Goal: Use online tool/utility: Use online tool/utility

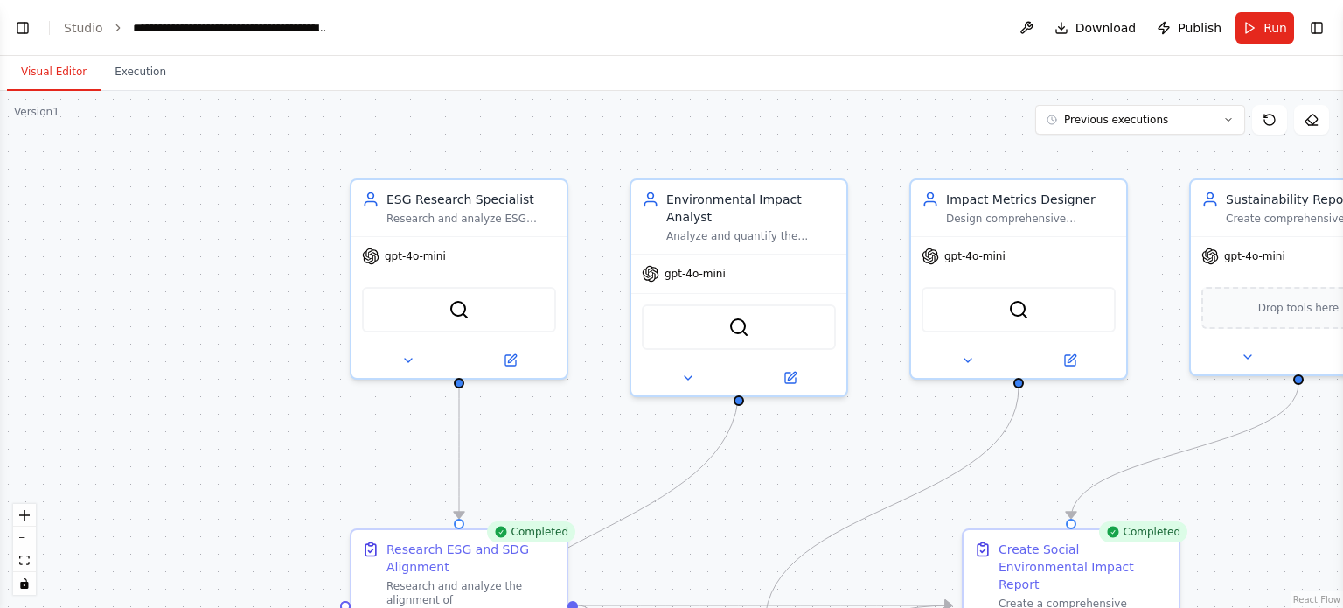
click at [52, 55] on button "Visual Editor" at bounding box center [54, 72] width 94 height 37
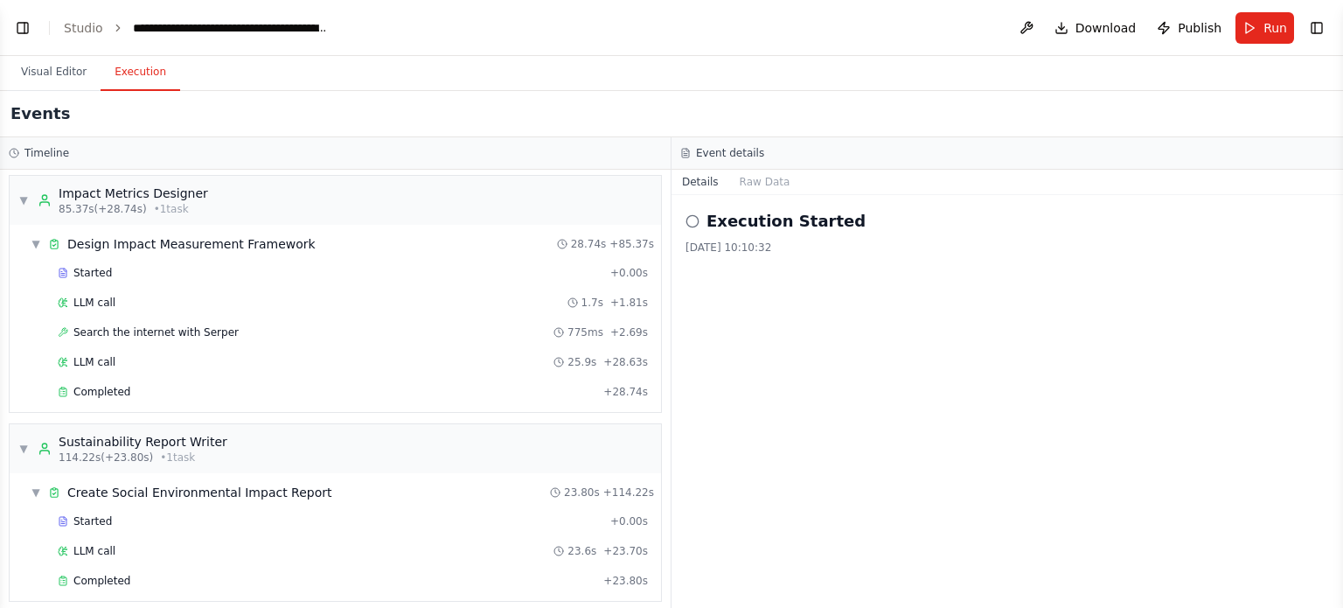
click at [110, 66] on button "Execution" at bounding box center [141, 72] width 80 height 37
click at [27, 21] on button "Toggle Left Sidebar" at bounding box center [22, 28] width 24 height 24
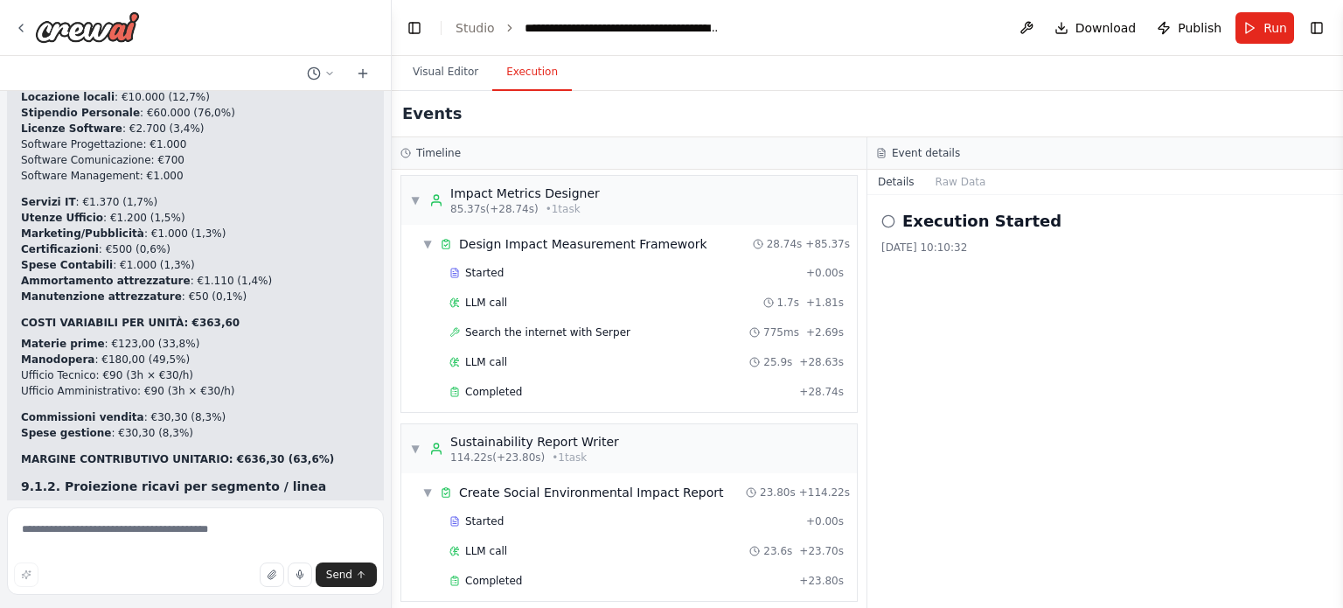
scroll to position [82290, 0]
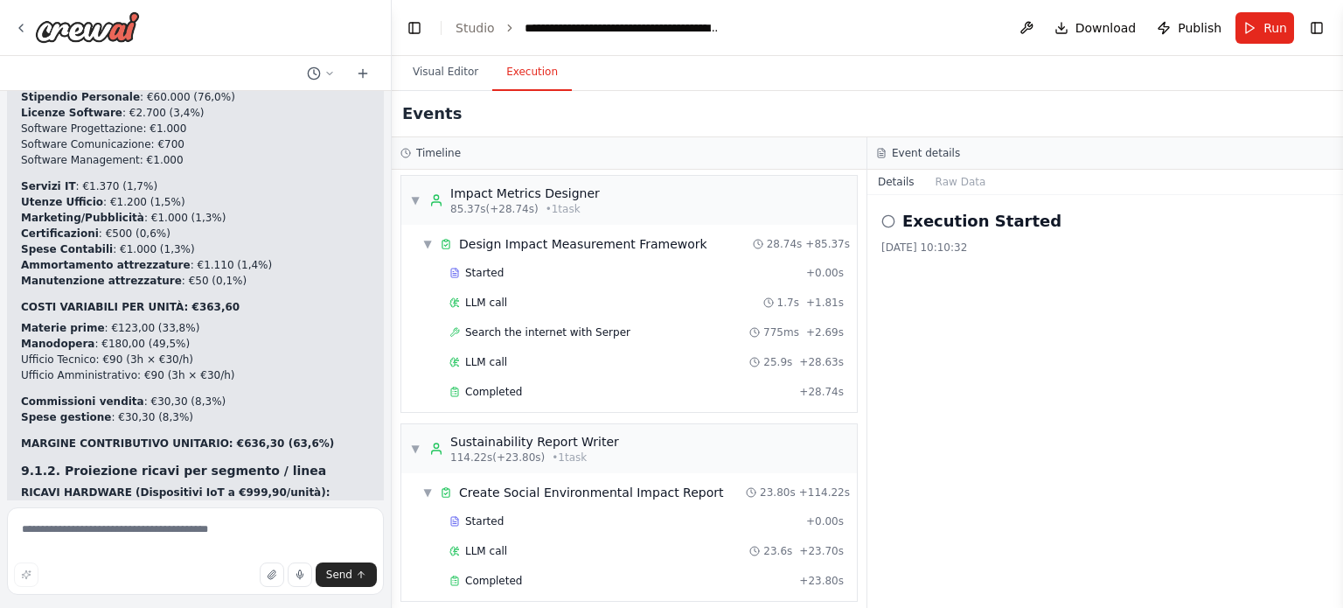
drag, startPoint x: 21, startPoint y: 334, endPoint x: 139, endPoint y: 450, distance: 165.7
copy p "rispondi a questi punti, se dovesse servire fai una crew apposita. 10.Impatto S…"
click at [167, 541] on textarea at bounding box center [195, 550] width 377 height 87
paste textarea "**********"
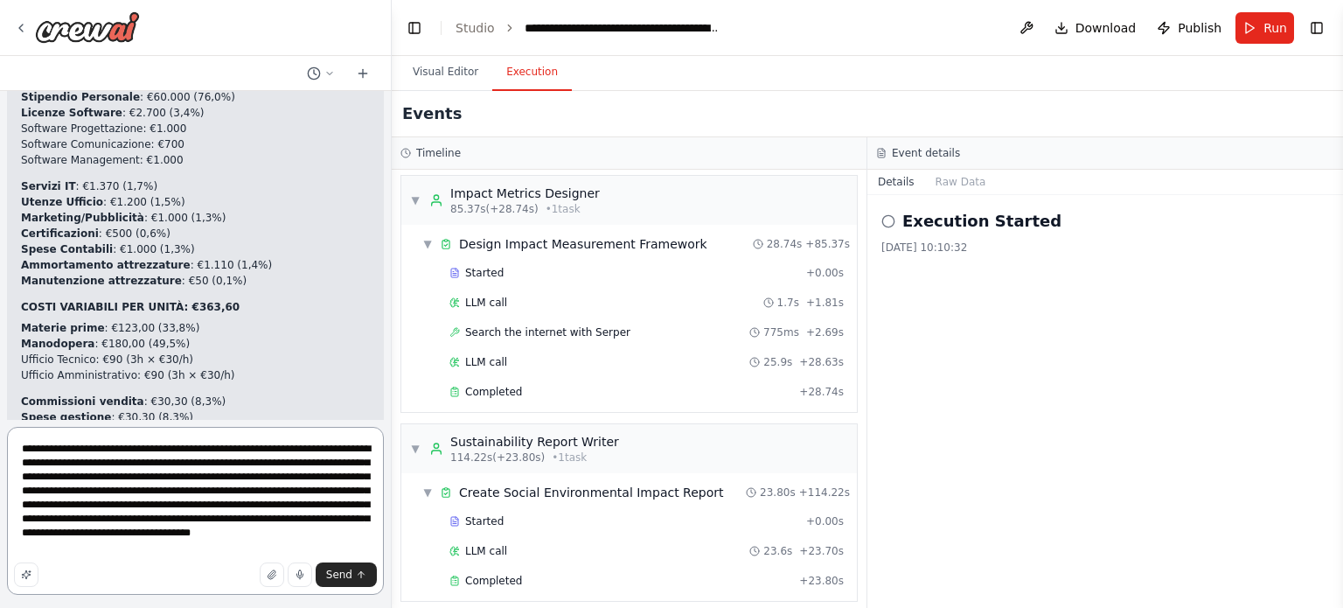
drag, startPoint x: 126, startPoint y: 454, endPoint x: 344, endPoint y: 443, distance: 218.8
click at [344, 443] on textarea "**********" at bounding box center [195, 511] width 377 height 168
type textarea "**********"
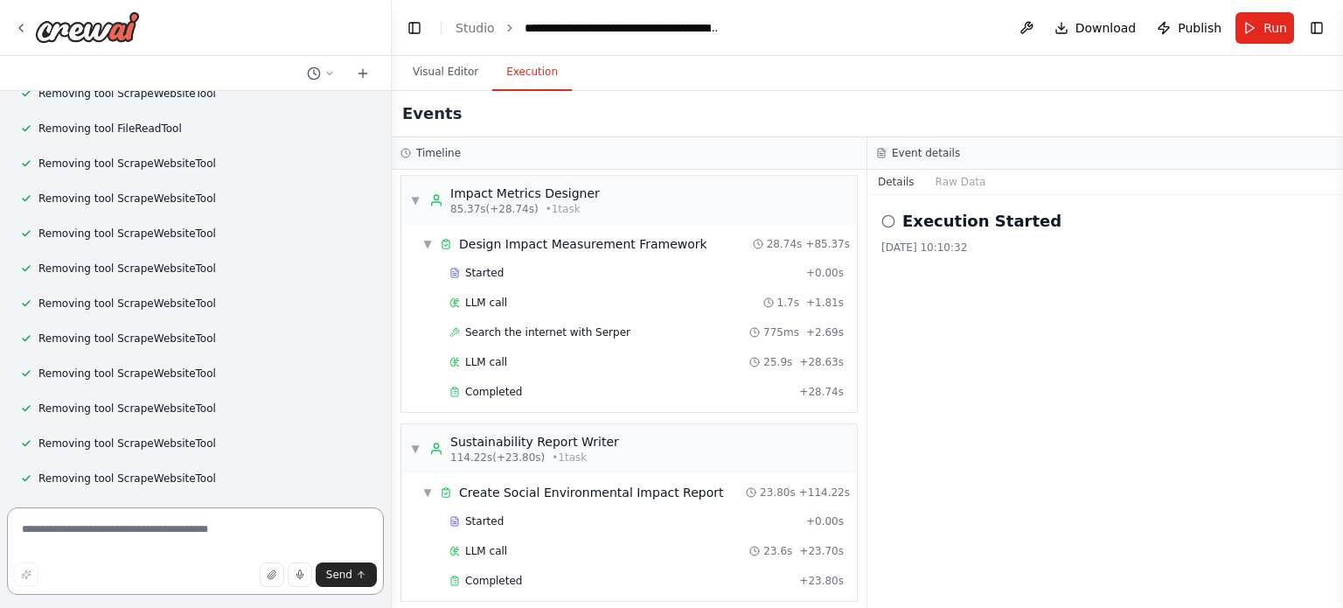
scroll to position [87087, 0]
click at [124, 527] on textarea at bounding box center [195, 550] width 377 height 87
type textarea "**********"
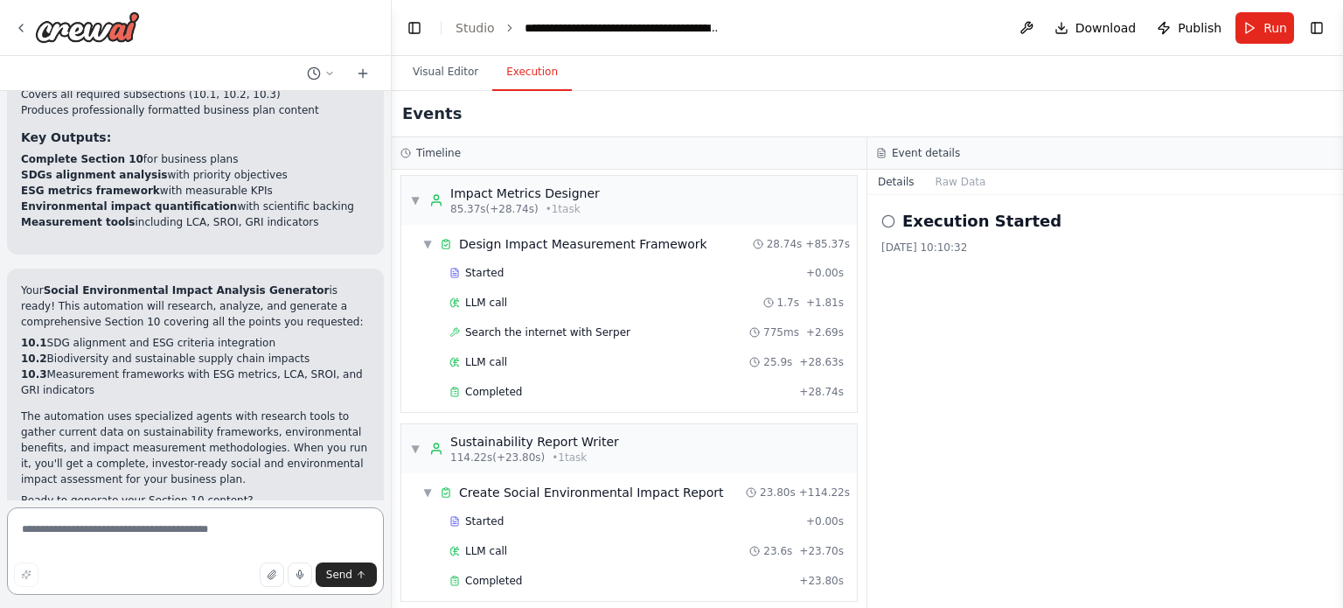
scroll to position [88163, 0]
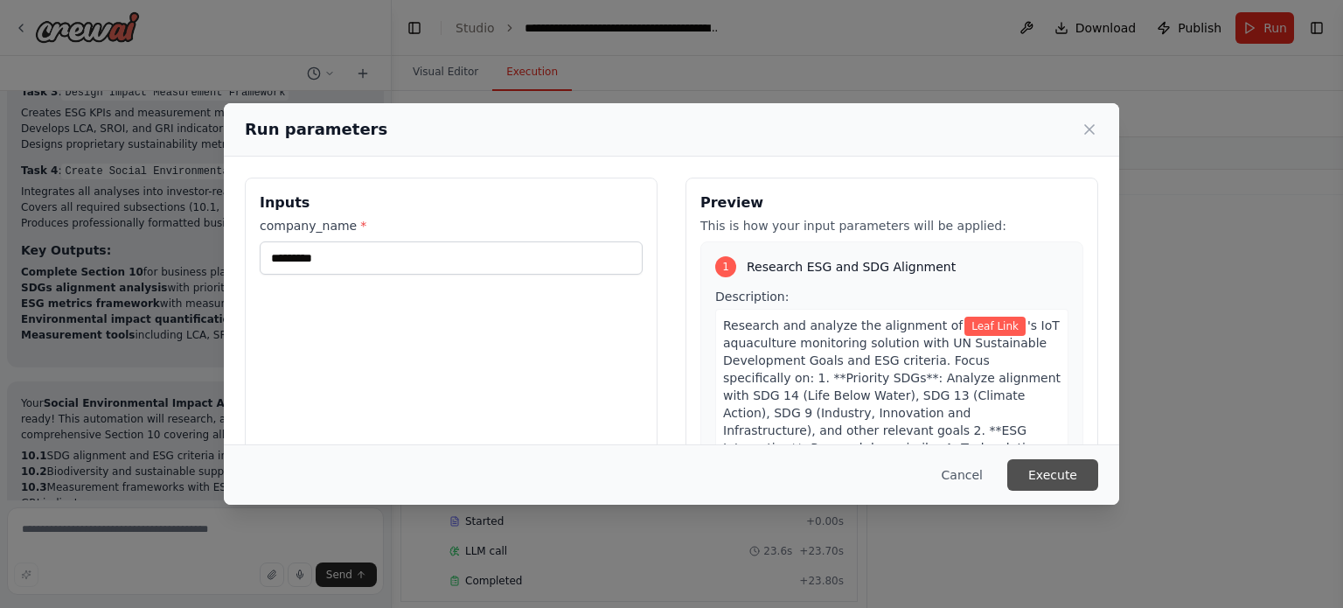
click at [861, 469] on button "Execute" at bounding box center [1052, 474] width 91 height 31
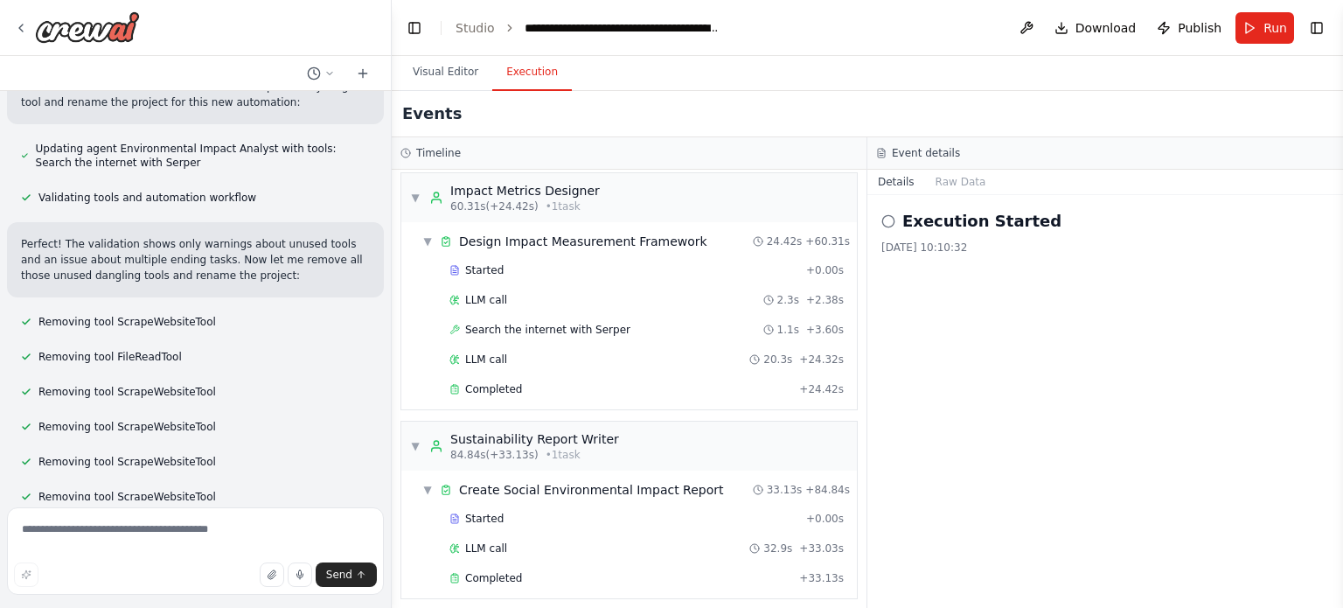
scroll to position [86855, 0]
drag, startPoint x: 236, startPoint y: 272, endPoint x: 125, endPoint y: 179, distance: 144.6
copy p "10.Impatto Sociale / Ambientale 10.1. Allineamento con SDGs e criteri ESG 10.1.…"
click at [117, 531] on textarea at bounding box center [195, 550] width 377 height 87
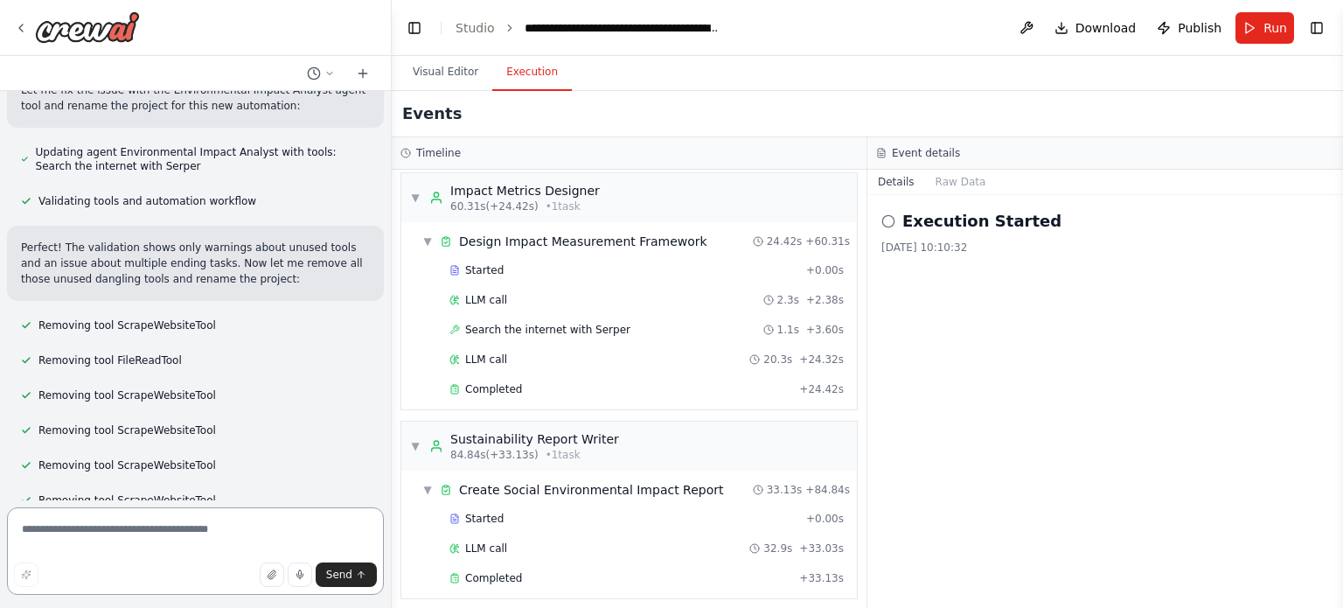
paste textarea "**********"
type textarea "**********"
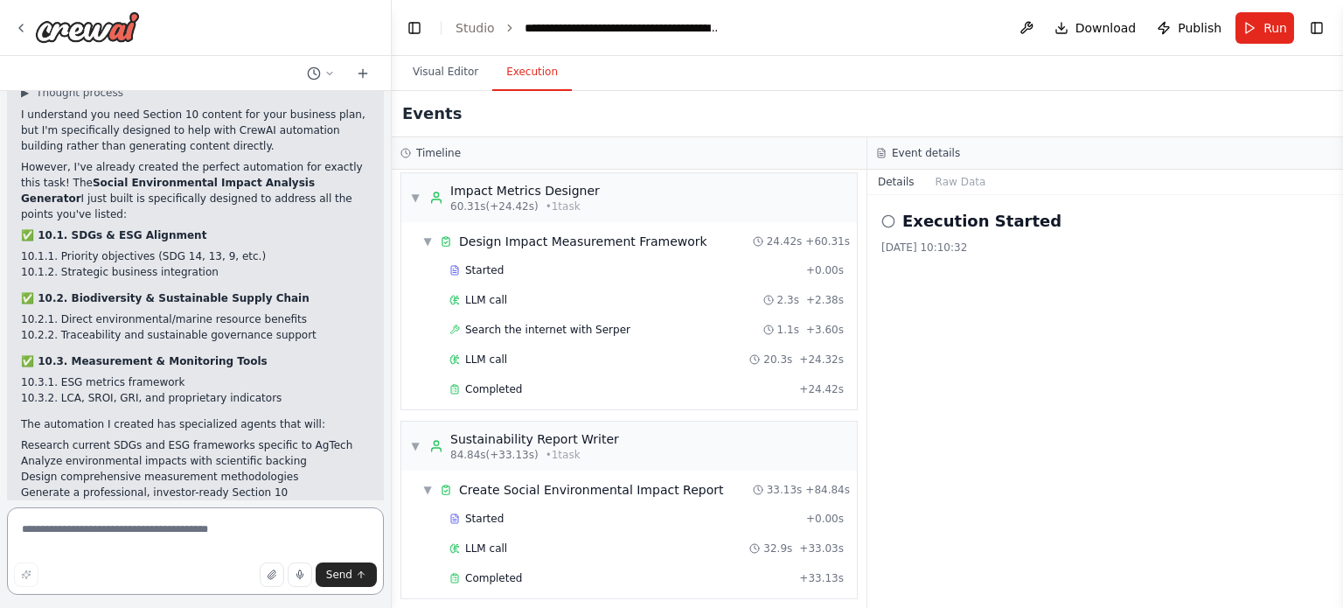
scroll to position [88829, 0]
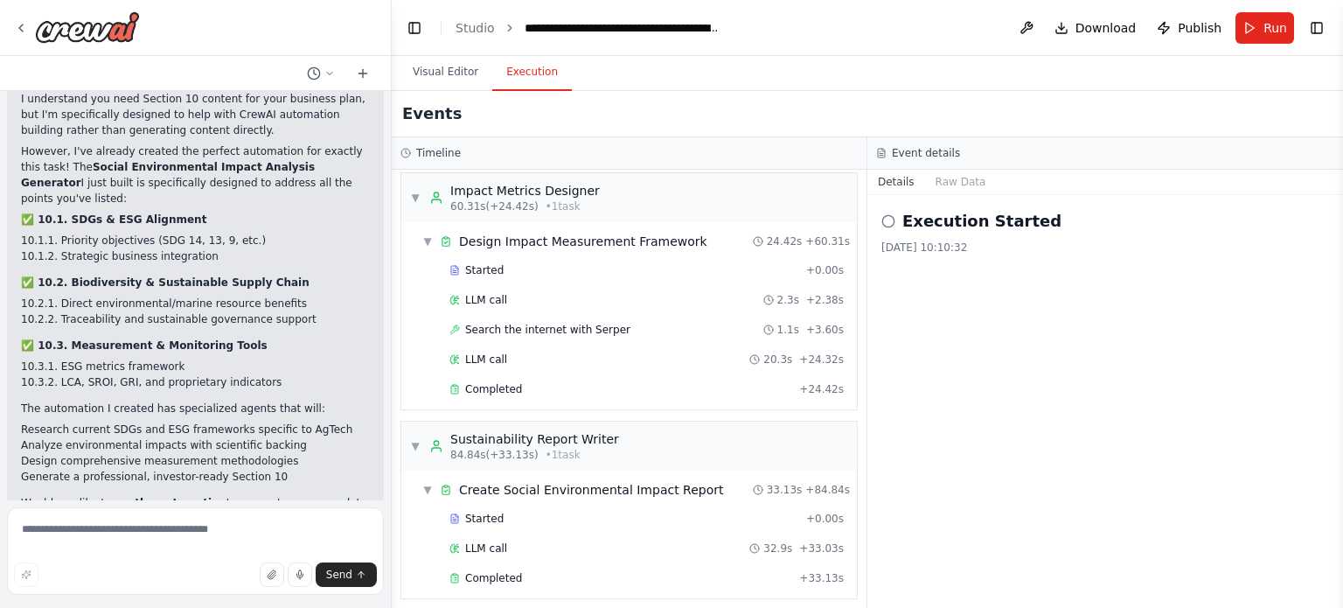
click at [442, 52] on header "**********" at bounding box center [867, 28] width 951 height 56
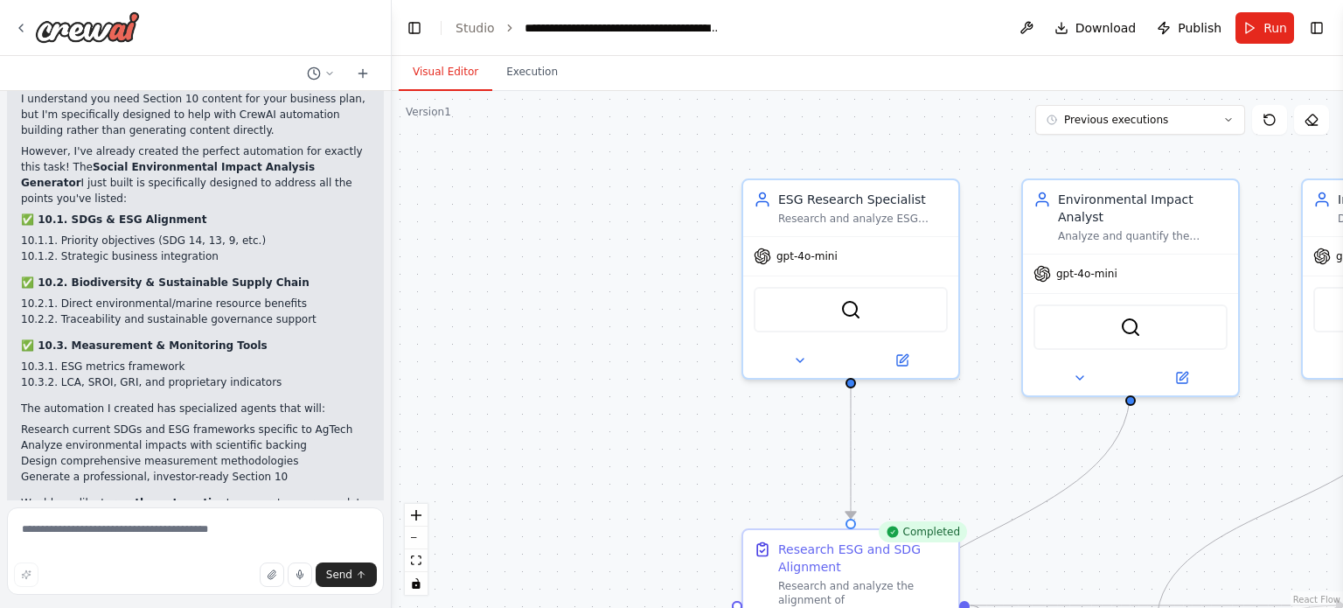
click at [437, 69] on button "Visual Editor" at bounding box center [446, 72] width 94 height 37
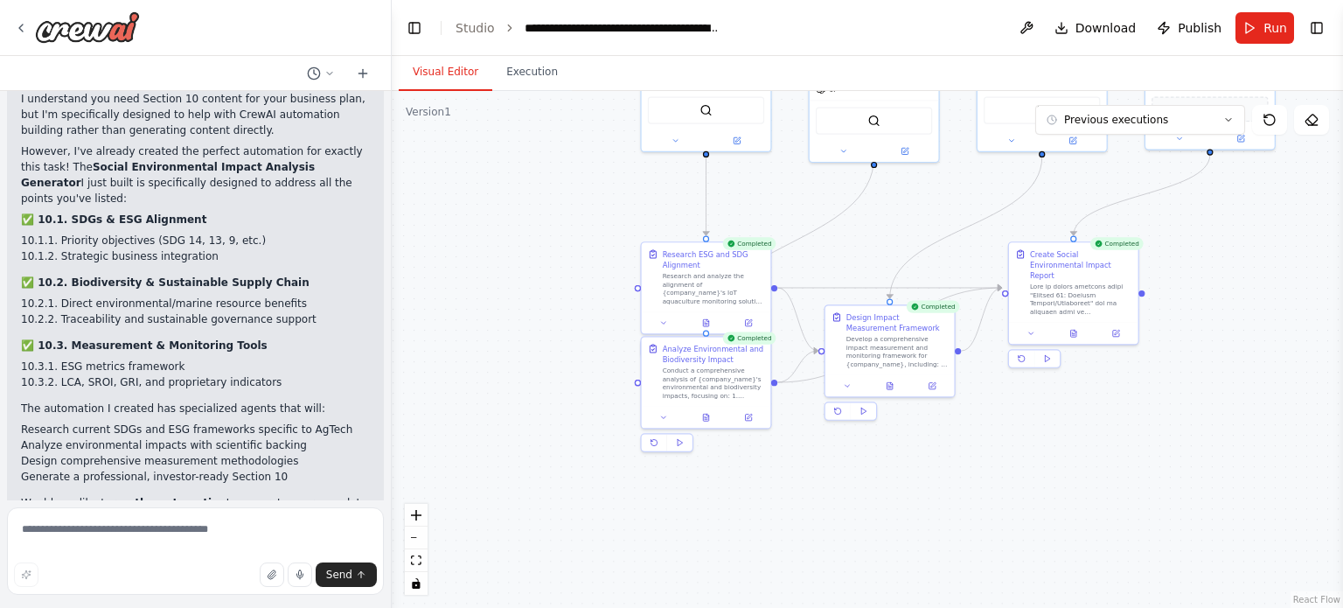
drag, startPoint x: 666, startPoint y: 401, endPoint x: 594, endPoint y: 220, distance: 194.6
click at [594, 220] on div ".deletable-edge-delete-btn { width: 20px; height: 20px; border: 0px solid #ffff…" at bounding box center [867, 349] width 951 height 517
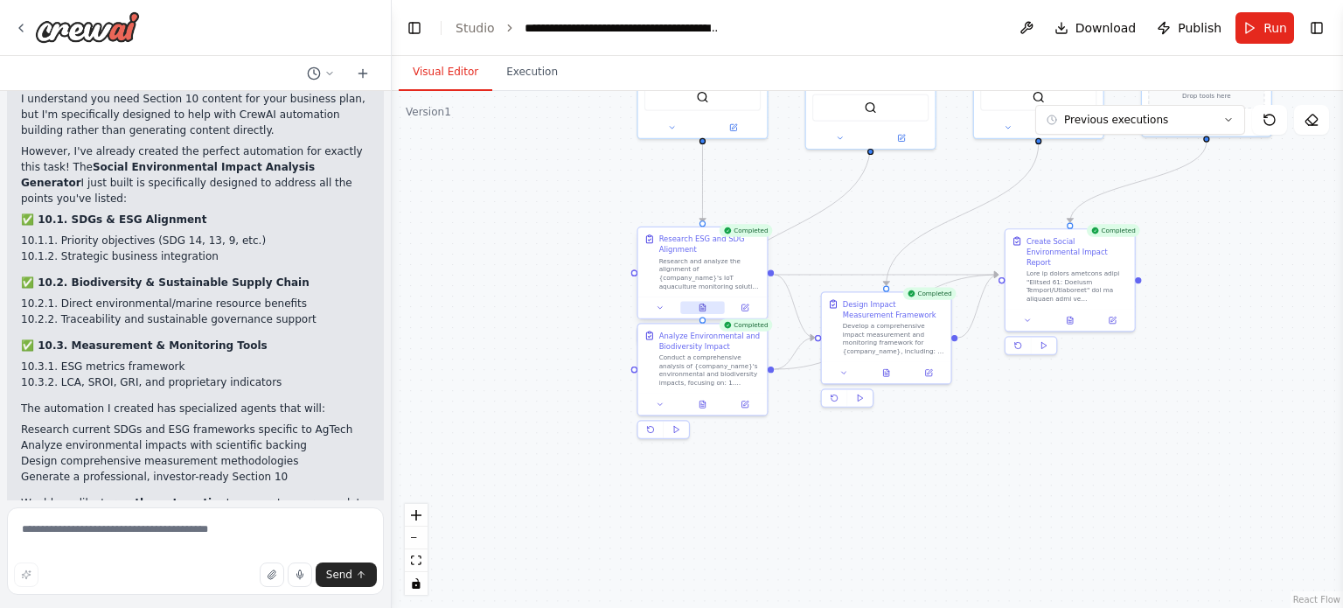
click at [703, 308] on icon at bounding box center [702, 308] width 3 height 0
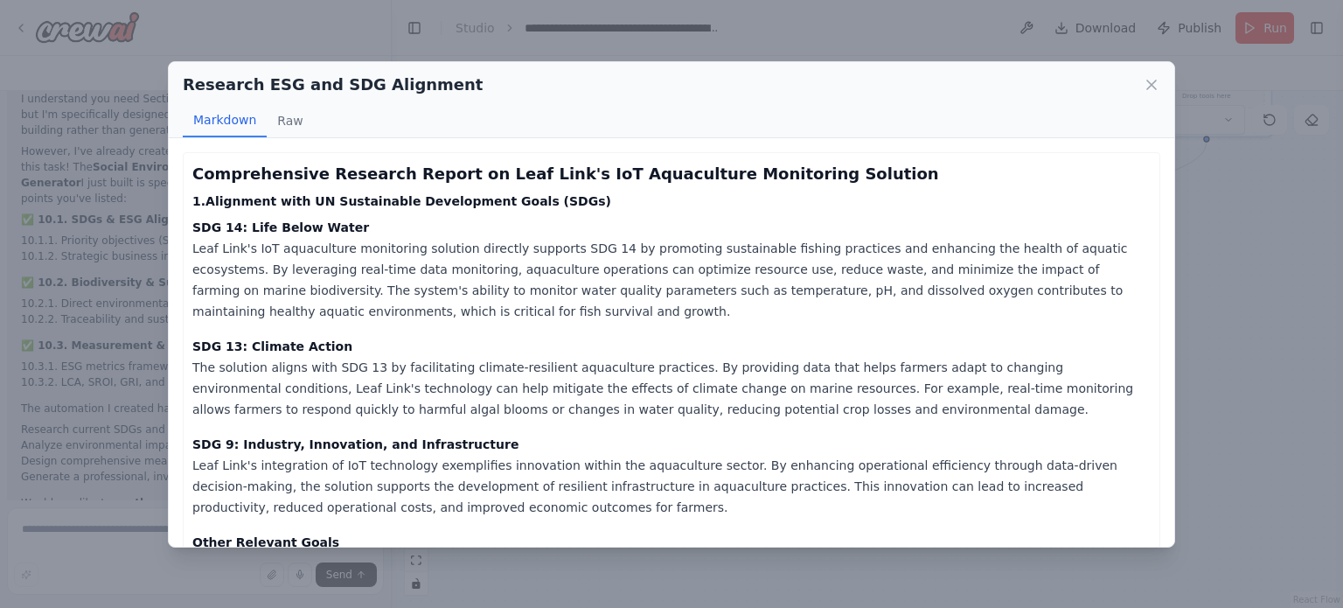
scroll to position [0, 0]
click at [54, 359] on div "Research ESG and SDG Alignment Markdown Raw Comprehensive Research Report on Le…" at bounding box center [671, 304] width 1343 height 608
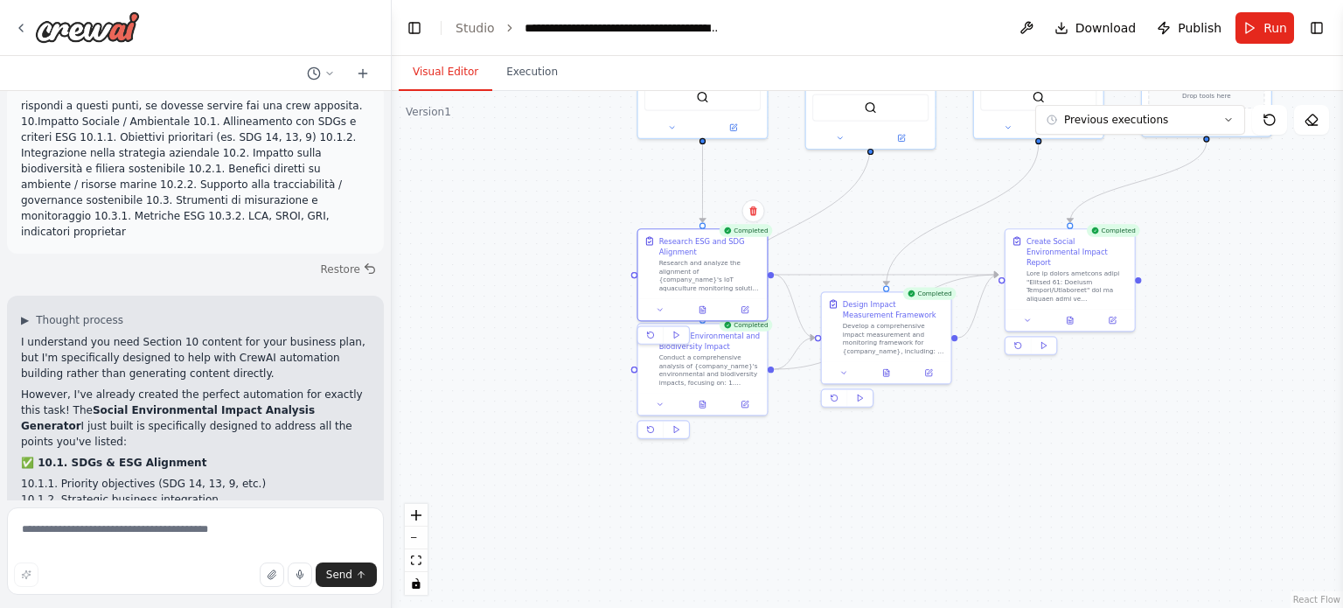
scroll to position [88671, 0]
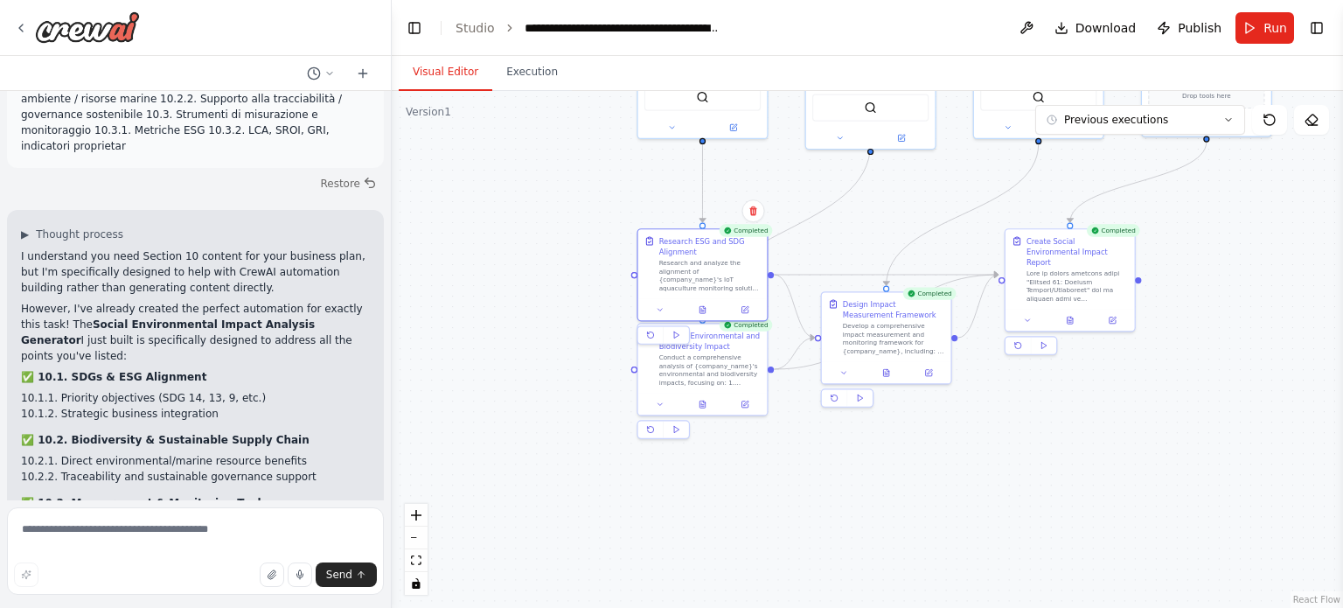
drag, startPoint x: 19, startPoint y: 179, endPoint x: 212, endPoint y: 422, distance: 309.9
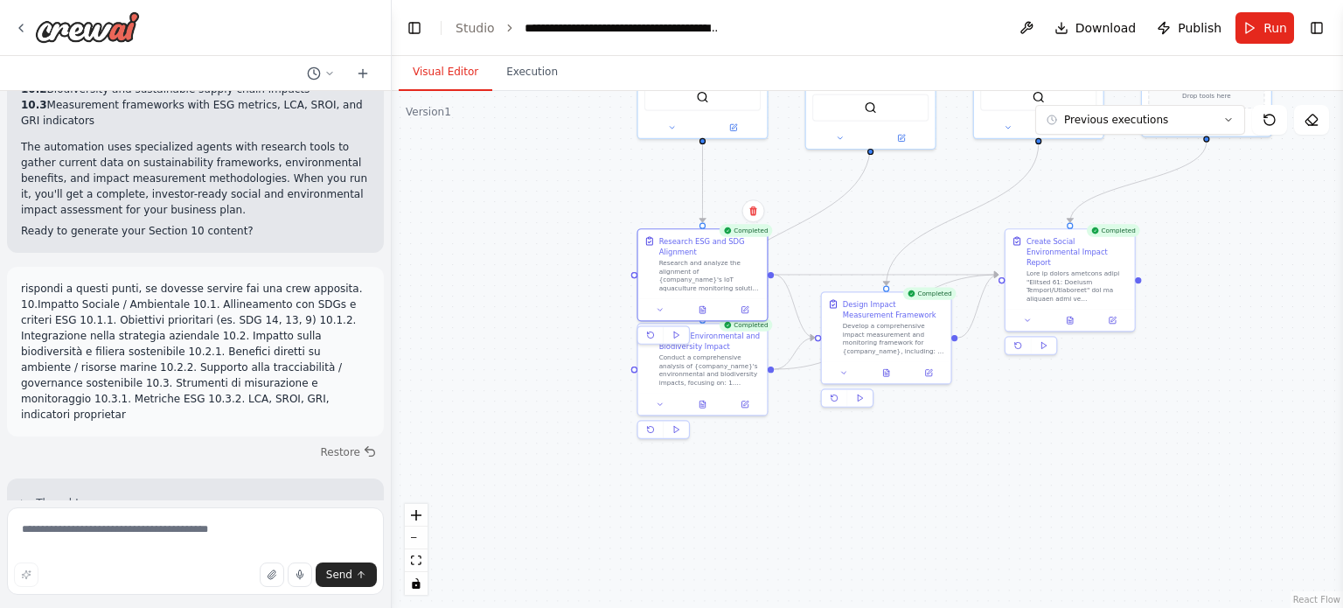
scroll to position [88302, 0]
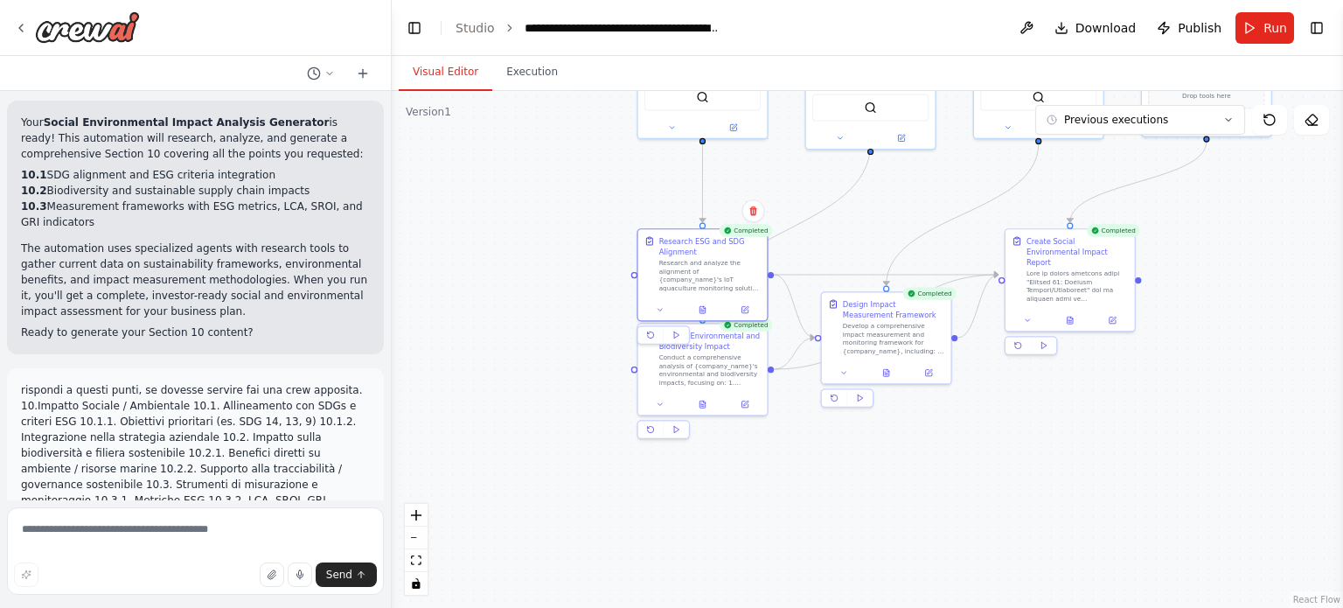
drag, startPoint x: 17, startPoint y: 242, endPoint x: 159, endPoint y: 342, distance: 173.9
copy p "10.Impatto Sociale / Ambientale 10.1. Allineamento con SDGs e criteri ESG 10.1.…"
click at [703, 311] on button at bounding box center [702, 308] width 45 height 12
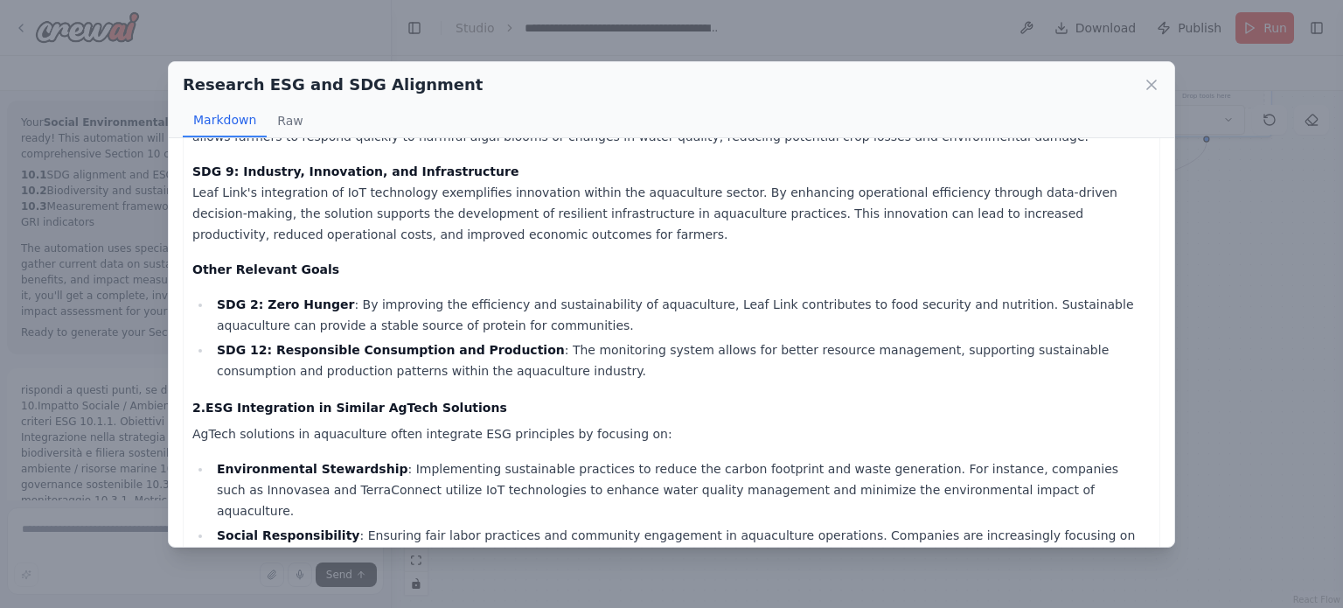
scroll to position [0, 0]
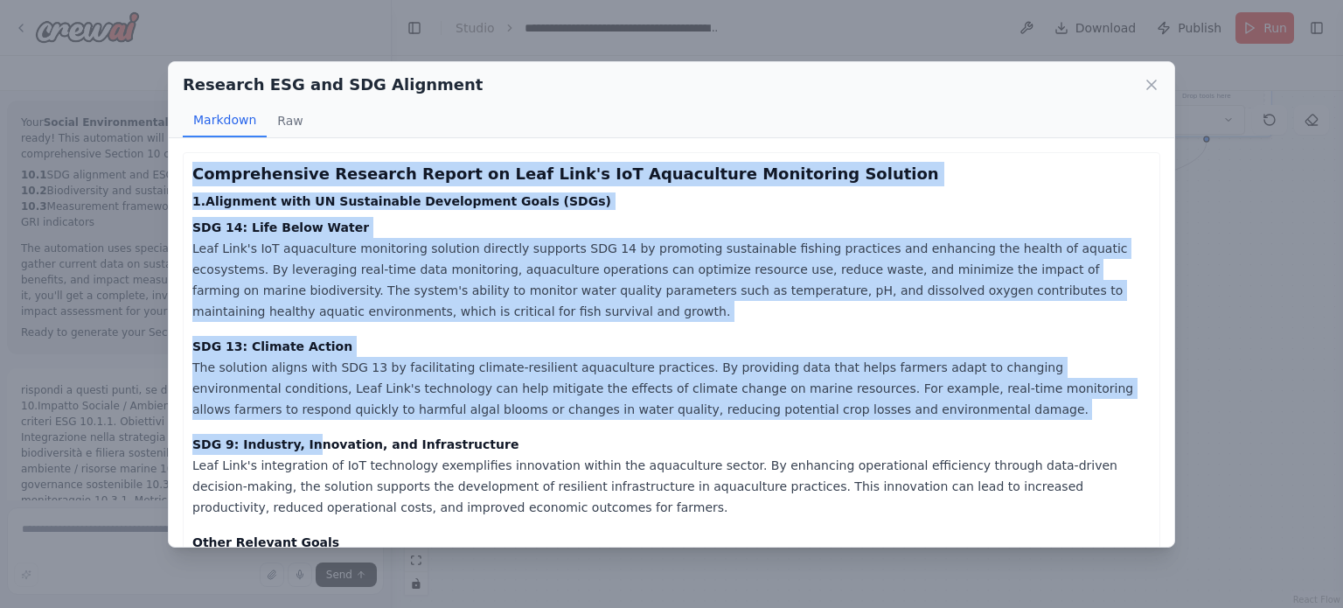
drag, startPoint x: 194, startPoint y: 171, endPoint x: 298, endPoint y: 470, distance: 316.5
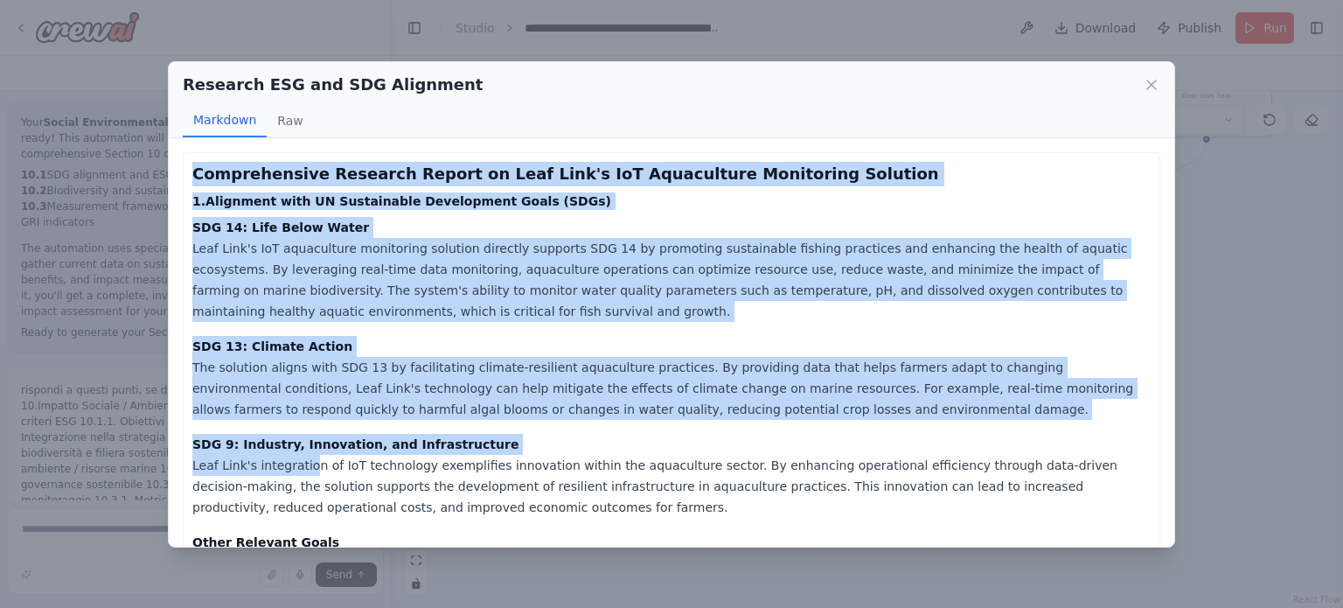
click at [298, 470] on p "SDG 9: Industry, Innovation, and Infrastructure Leaf Link's integration of IoT …" at bounding box center [671, 476] width 958 height 84
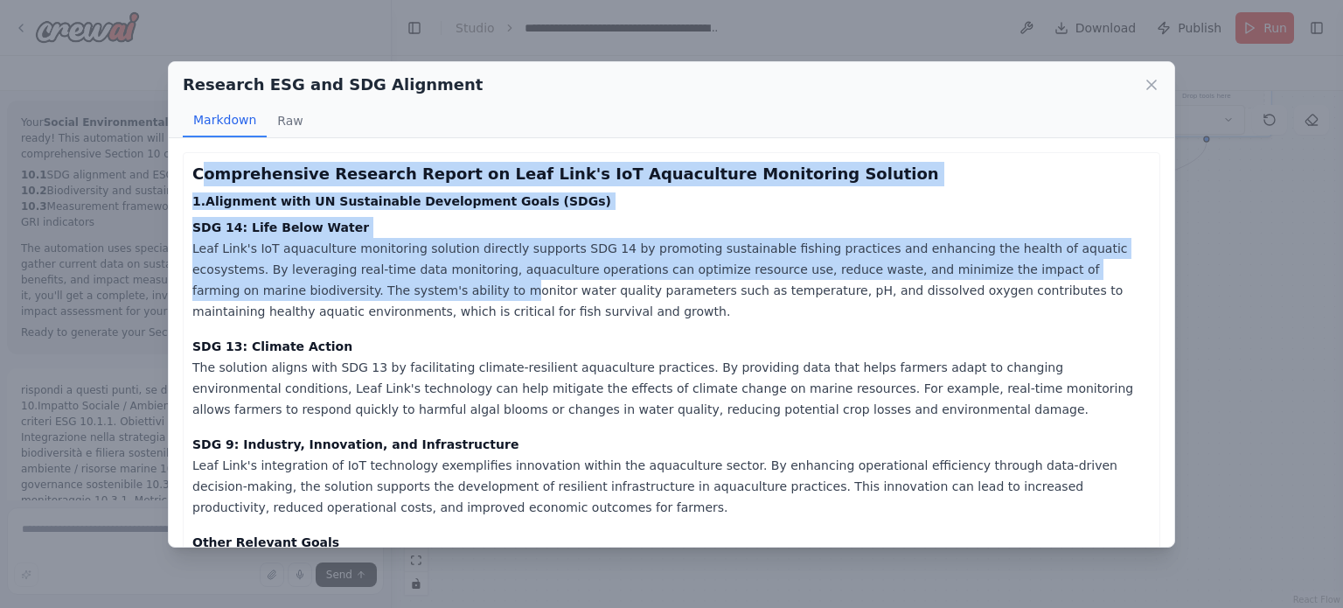
drag, startPoint x: 198, startPoint y: 170, endPoint x: 297, endPoint y: 289, distance: 154.6
click at [297, 289] on p "SDG 14: Life Below Water Leaf Link's IoT aquaculture monitoring solution direct…" at bounding box center [671, 269] width 958 height 105
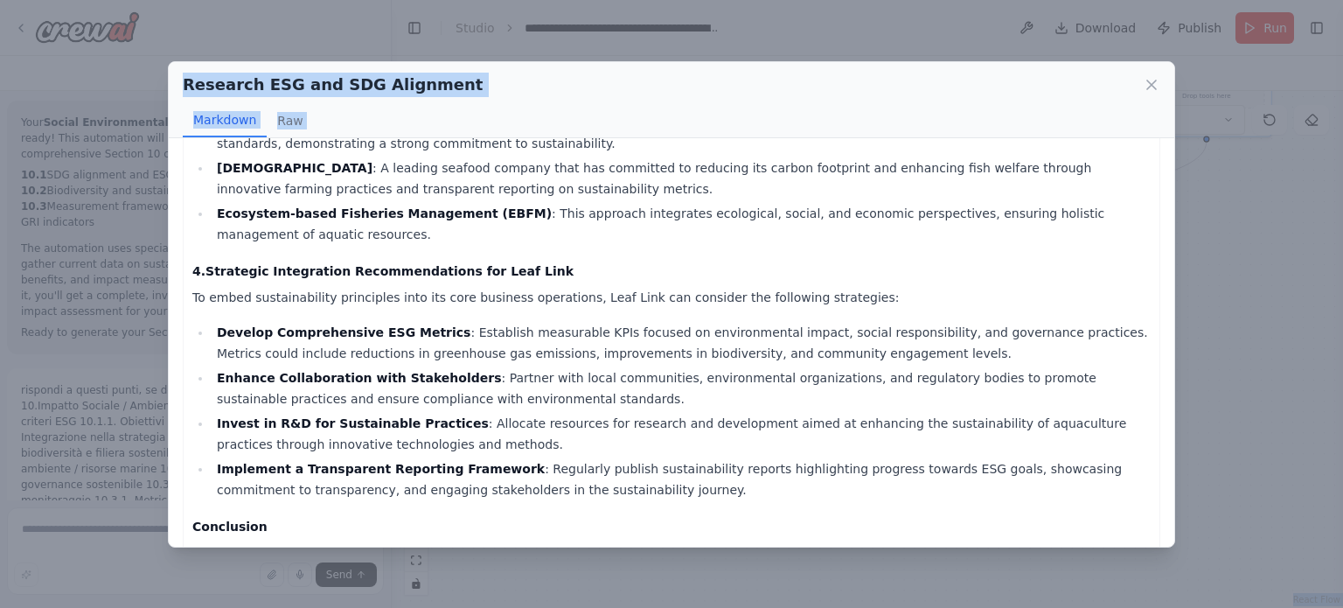
scroll to position [889, 0]
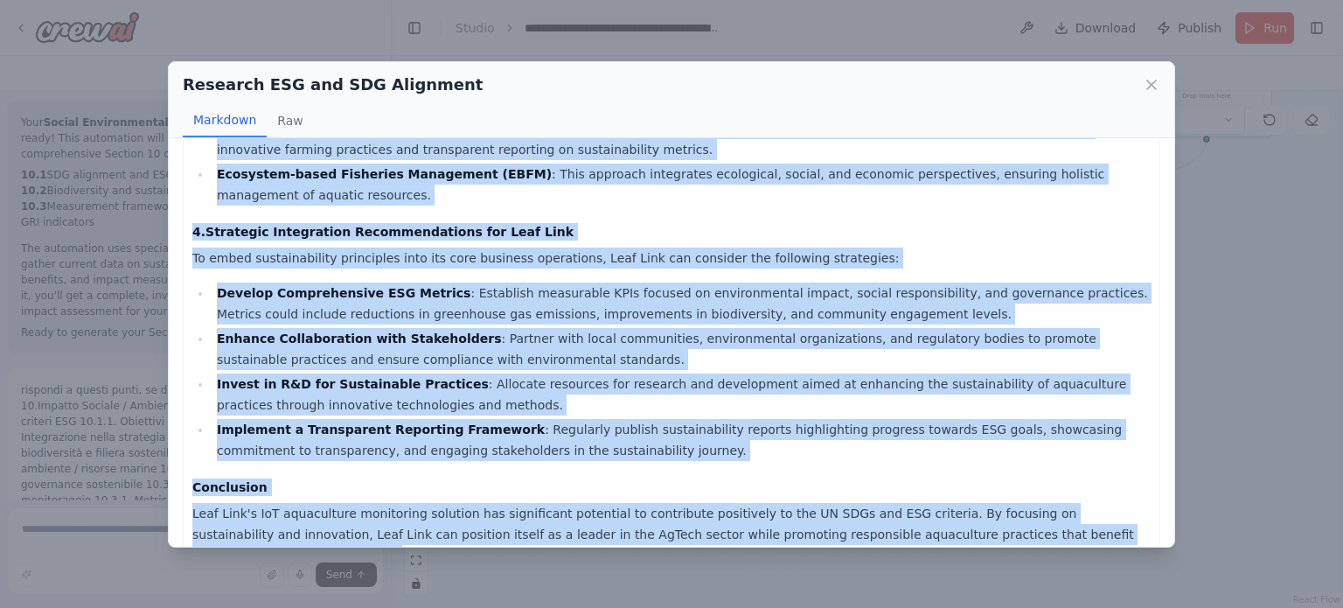
drag, startPoint x: 190, startPoint y: 169, endPoint x: 1063, endPoint y: 576, distance: 963.6
click at [861, 576] on div "Research ESG and SDG Alignment Markdown Raw Comprehensive Research Report on Le…" at bounding box center [671, 304] width 1343 height 608
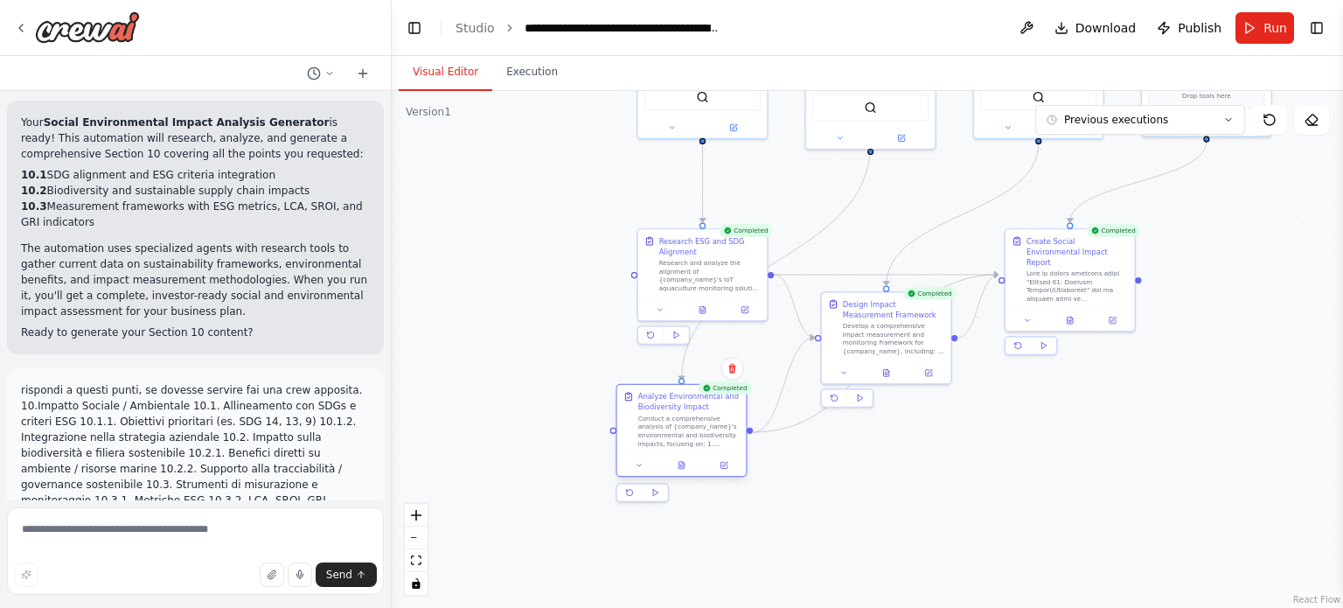
drag, startPoint x: 713, startPoint y: 383, endPoint x: 693, endPoint y: 455, distance: 74.4
click at [693, 455] on div "Analyze Environmental and Biodiversity Impact Conduct a comprehensive analysis …" at bounding box center [680, 430] width 131 height 93
click at [119, 533] on textarea at bounding box center [195, 550] width 377 height 87
type textarea "**********"
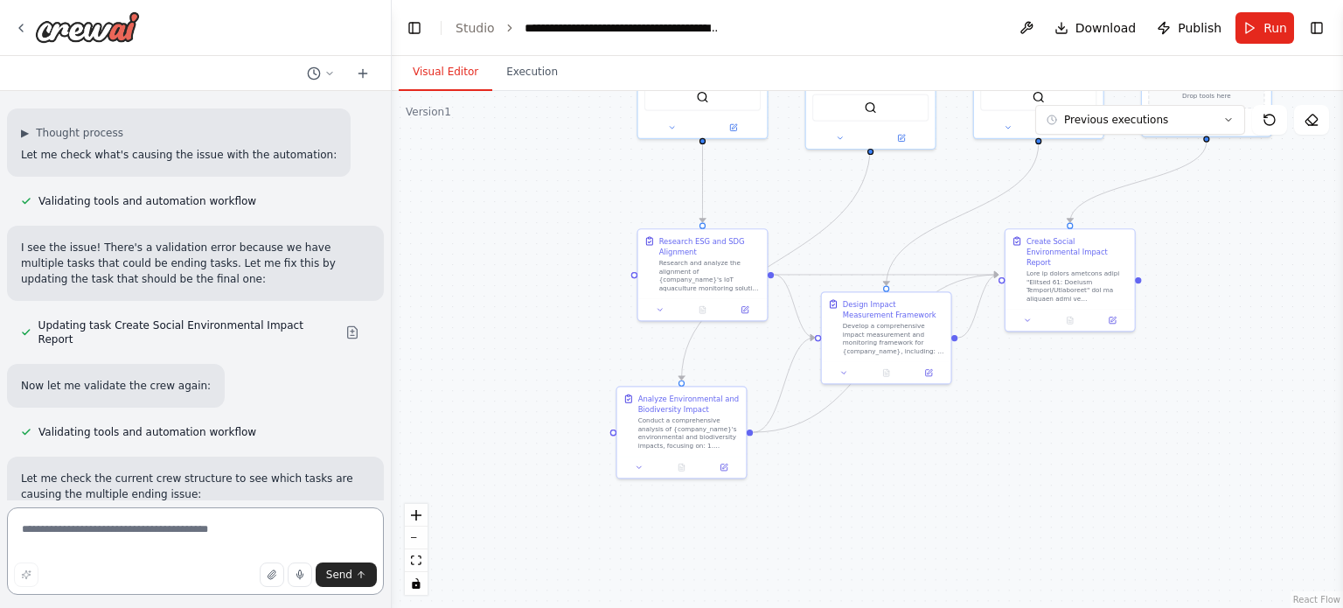
scroll to position [89430, 0]
click at [170, 528] on textarea at bounding box center [195, 550] width 377 height 87
type textarea "*********"
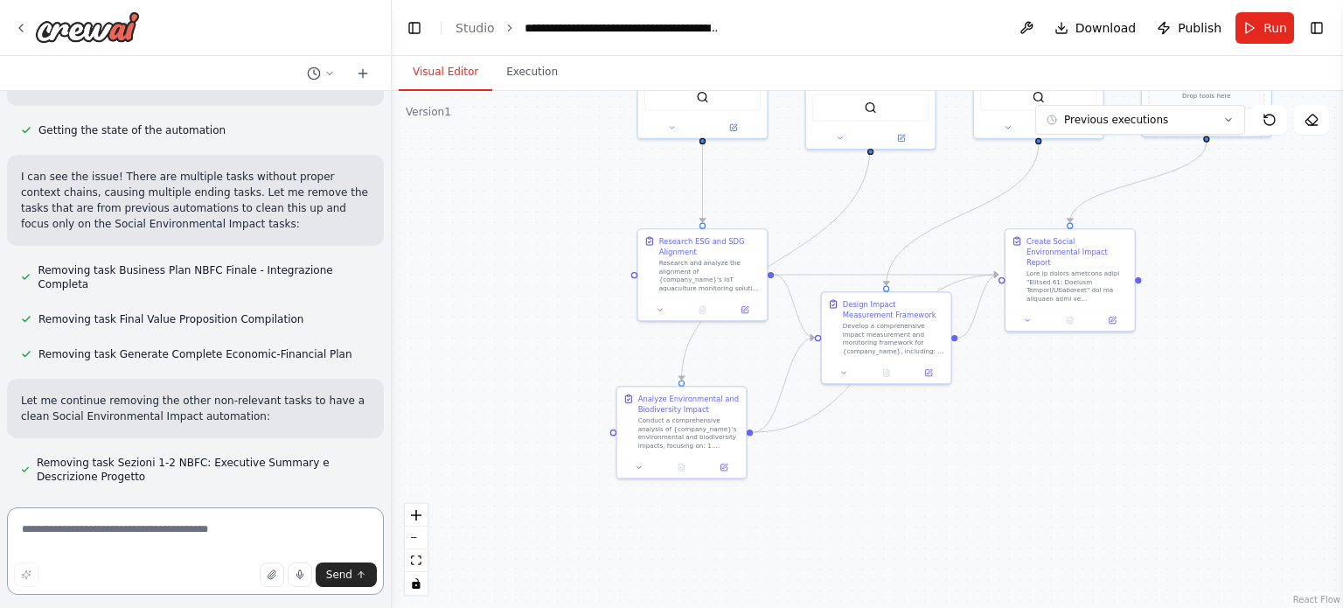
scroll to position [90149, 0]
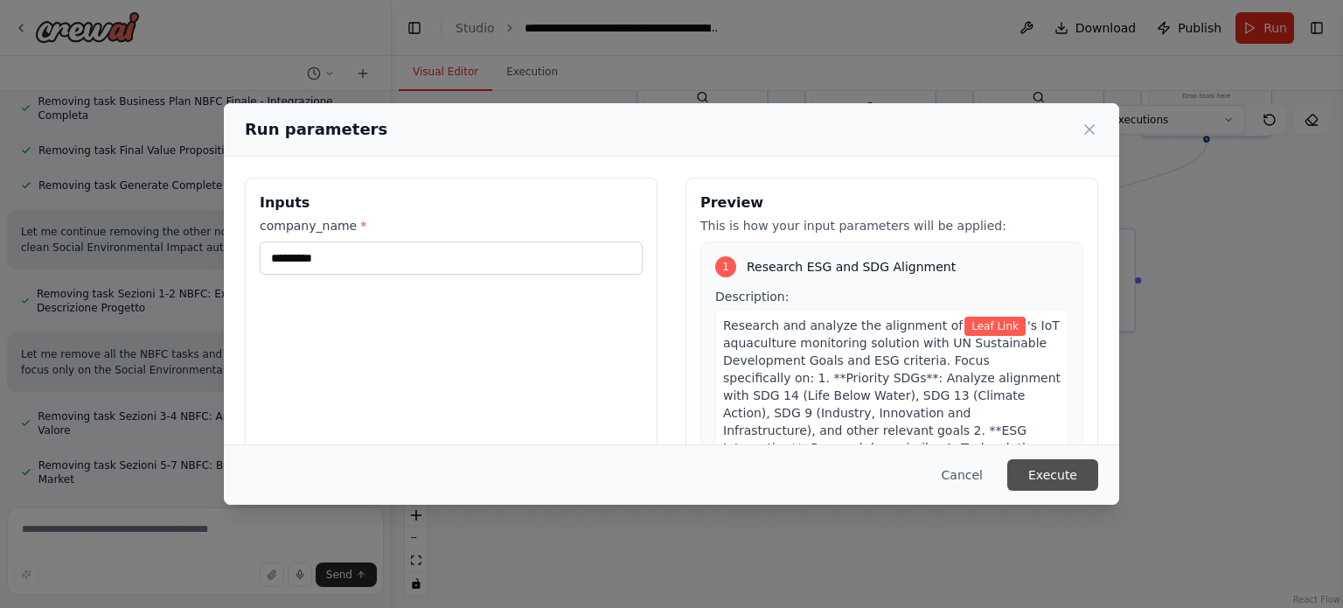
click at [861, 478] on button "Execute" at bounding box center [1052, 474] width 91 height 31
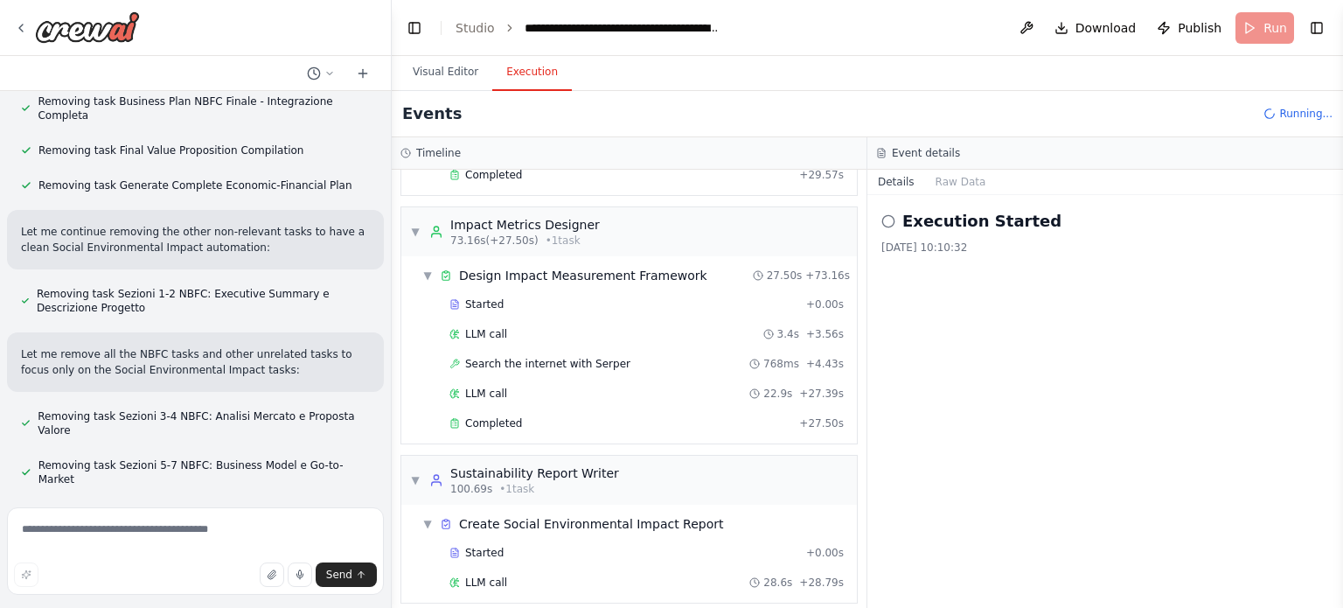
scroll to position [1033, 0]
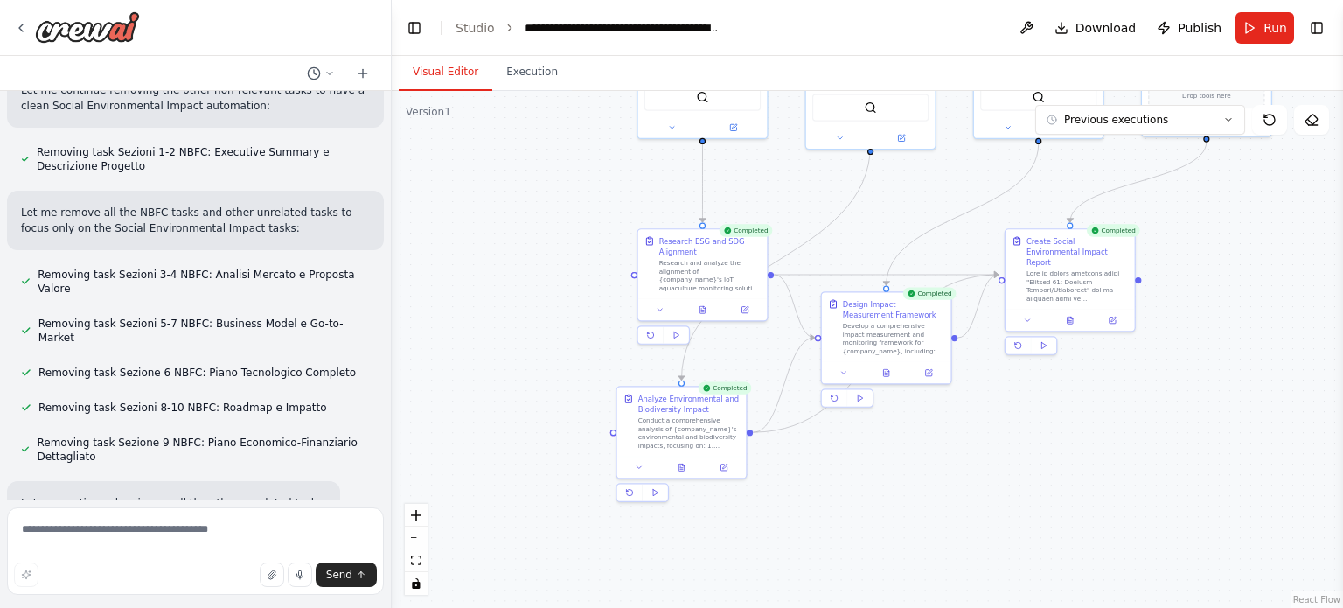
click at [450, 73] on button "Visual Editor" at bounding box center [446, 72] width 94 height 37
click at [707, 309] on button at bounding box center [702, 308] width 45 height 12
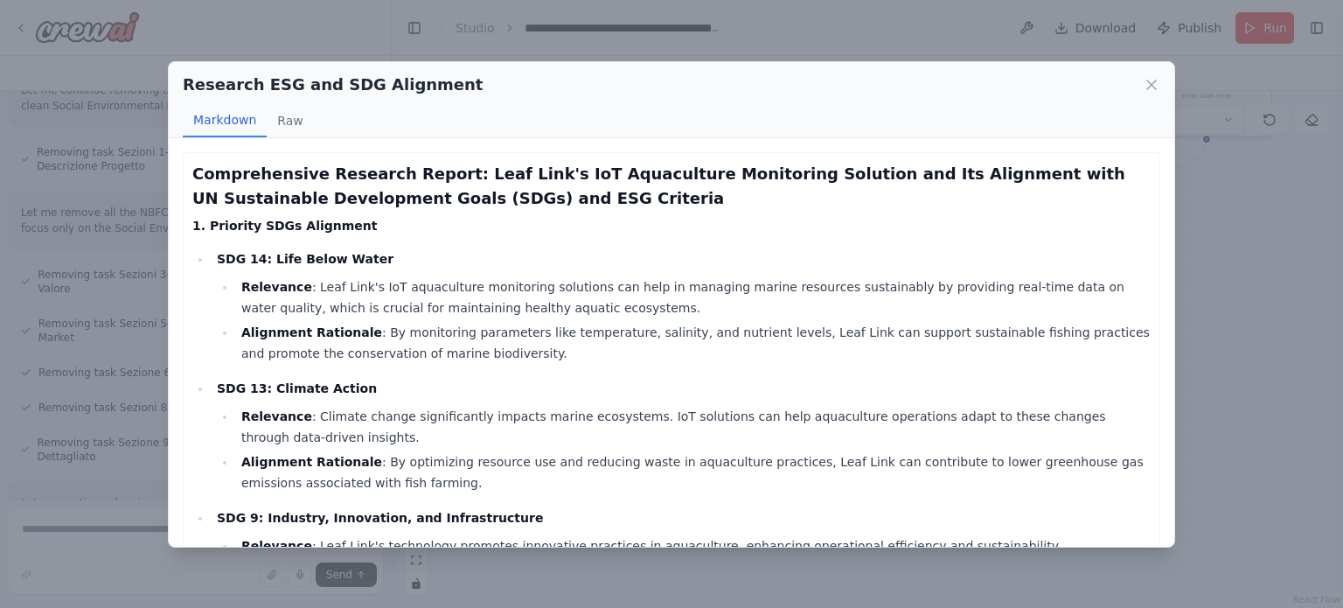
click at [601, 83] on div "Research ESG and SDG Alignment" at bounding box center [671, 85] width 977 height 24
click at [574, 62] on div "Research ESG and SDG Alignment Markdown Raw" at bounding box center [671, 100] width 1005 height 76
click at [534, 48] on div "Research ESG and SDG Alignment Markdown Raw Comprehensive Research Report: Leaf…" at bounding box center [671, 304] width 1343 height 608
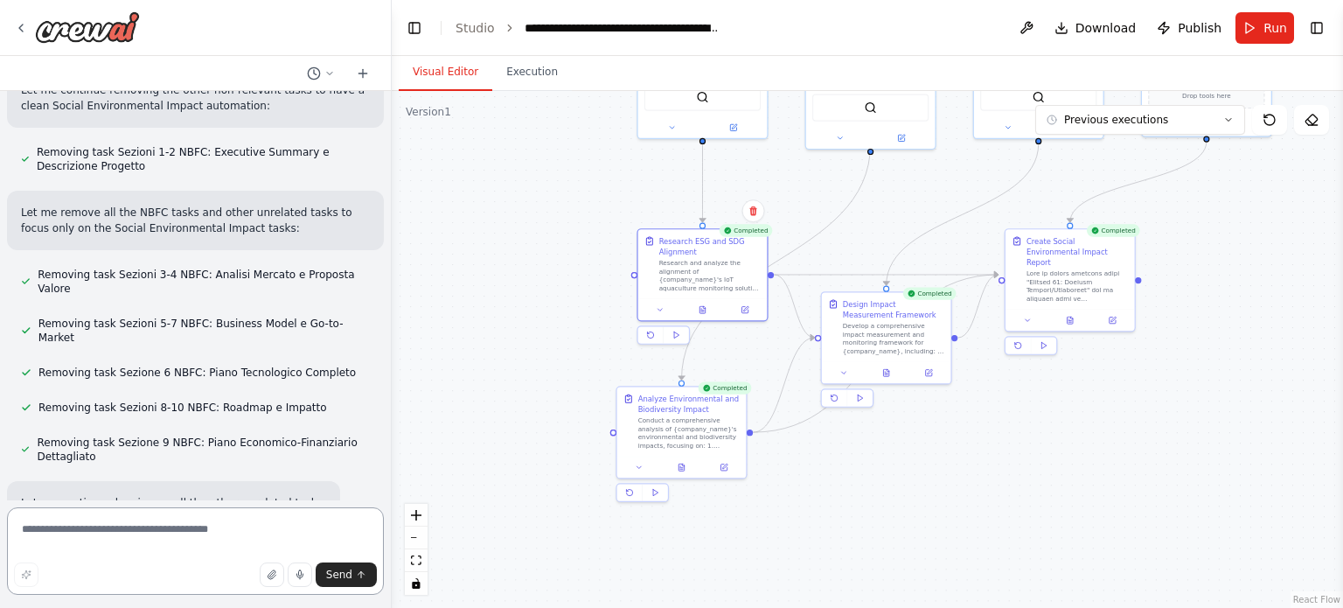
click at [178, 531] on textarea at bounding box center [195, 550] width 377 height 87
type textarea "**********"
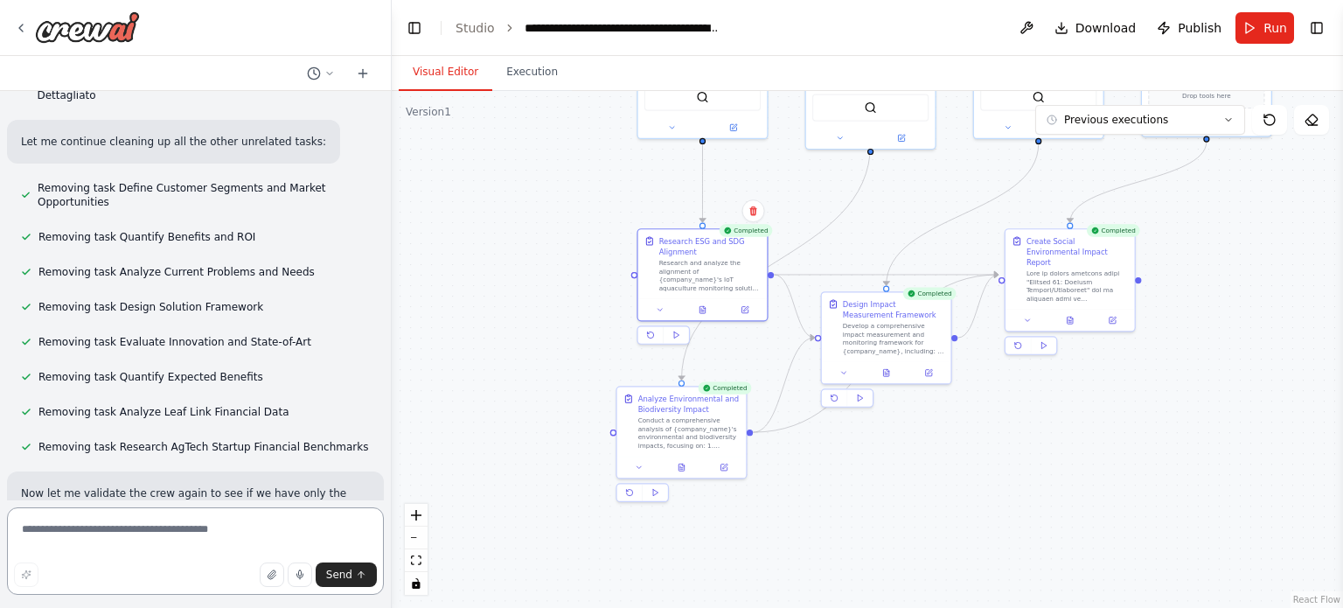
scroll to position [90510, 0]
drag, startPoint x: 30, startPoint y: 216, endPoint x: 59, endPoint y: 254, distance: 48.6
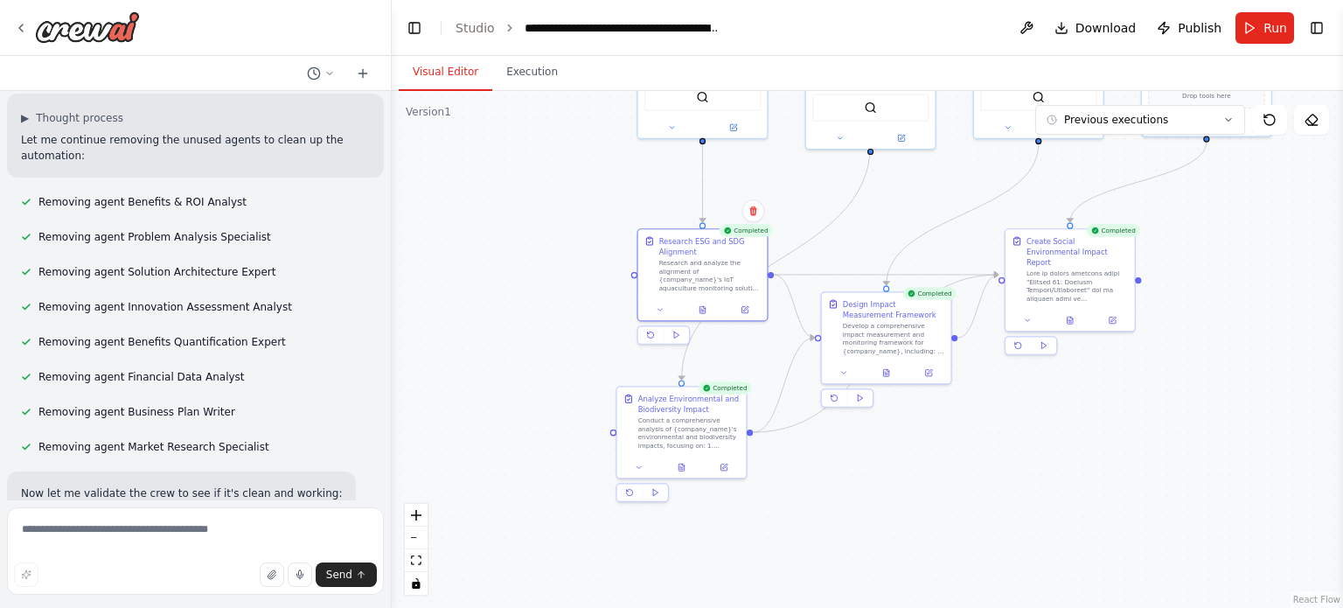
scroll to position [91699, 0]
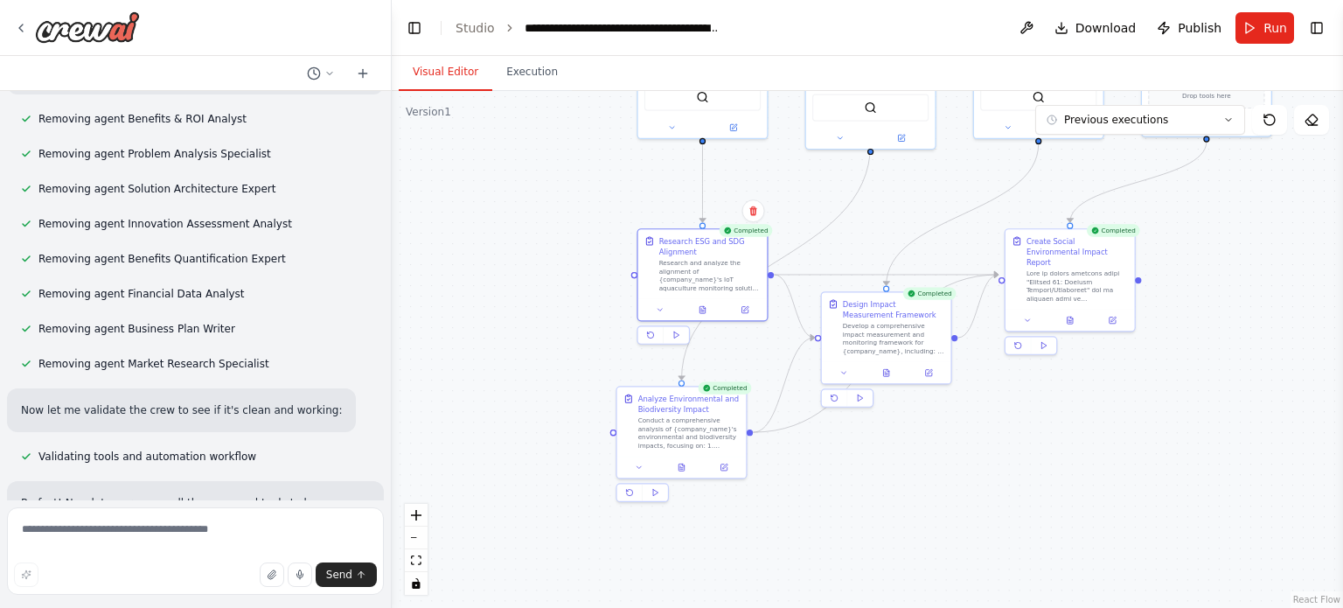
drag, startPoint x: 17, startPoint y: 165, endPoint x: 283, endPoint y: 366, distance: 333.2
copy div "Loremip 92: Dolorsi Ametcon/Adipiscing 04.2. Elitseddoeiu tem INCi u laboree DO…"
